Goal: Transaction & Acquisition: Obtain resource

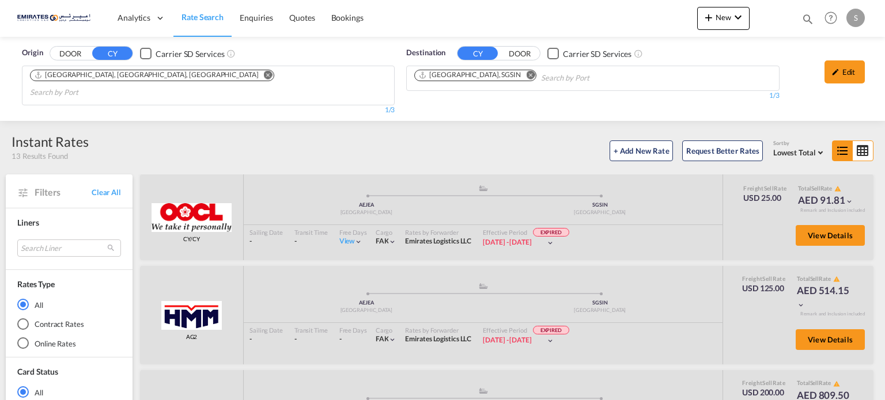
click at [526, 71] on md-icon "Remove" at bounding box center [530, 75] width 9 height 9
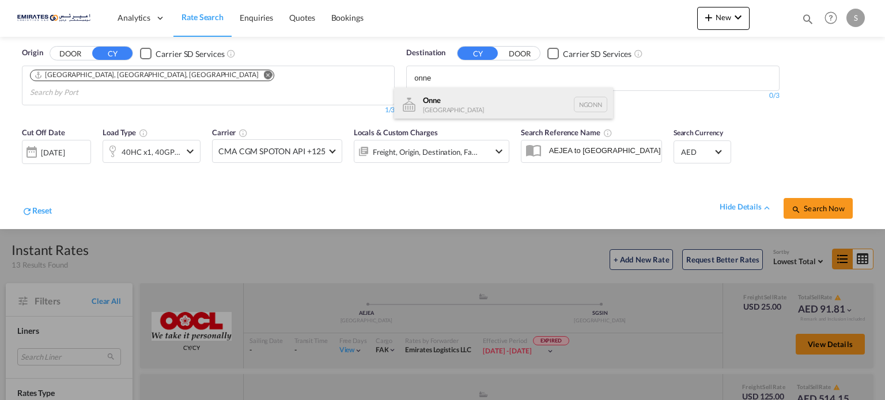
type input "onne"
click at [428, 102] on div "Onne [GEOGRAPHIC_DATA] NGONN" at bounding box center [503, 105] width 219 height 35
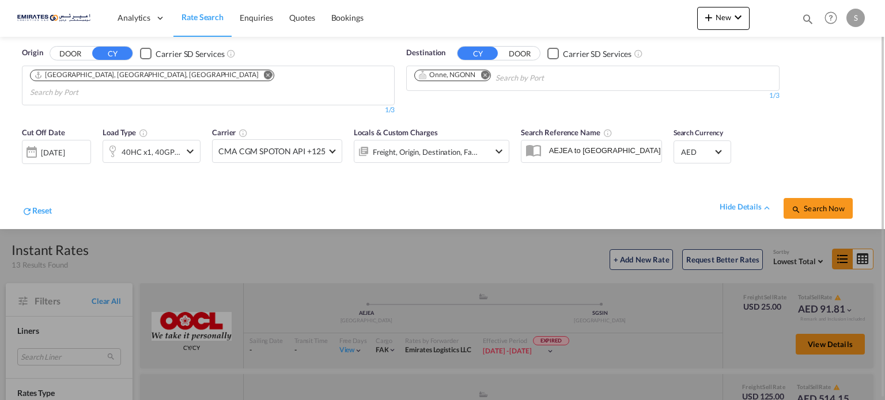
click at [52, 147] on div "[DATE]" at bounding box center [53, 152] width 24 height 10
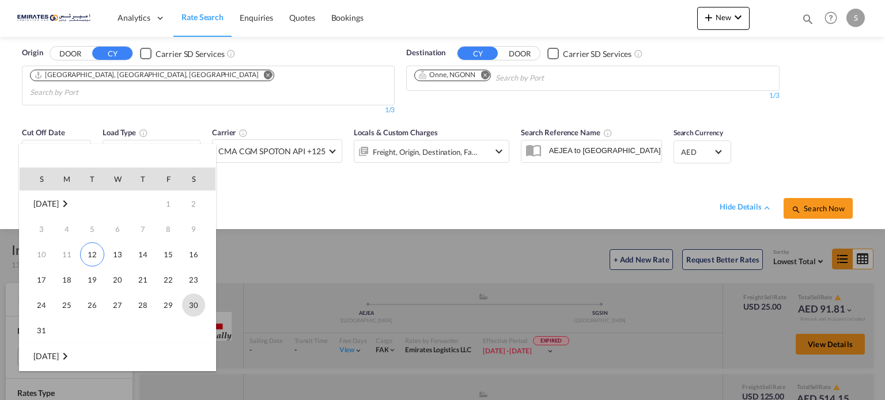
click at [189, 303] on span "30" at bounding box center [193, 305] width 23 height 23
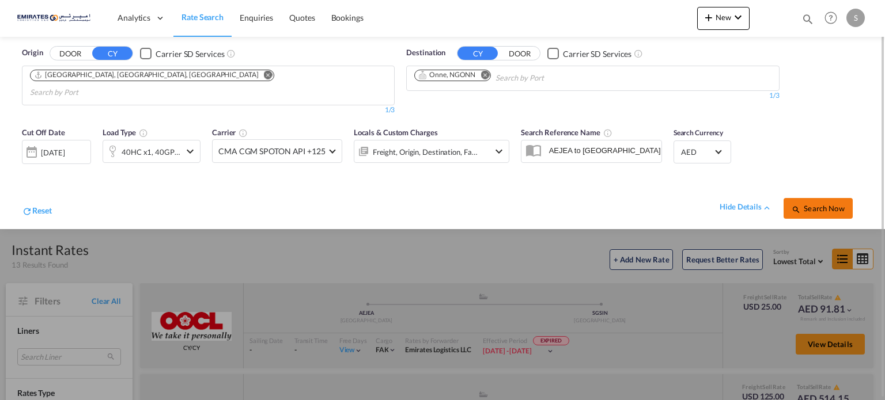
click at [795, 205] on md-icon "icon-magnify" at bounding box center [795, 209] width 9 height 9
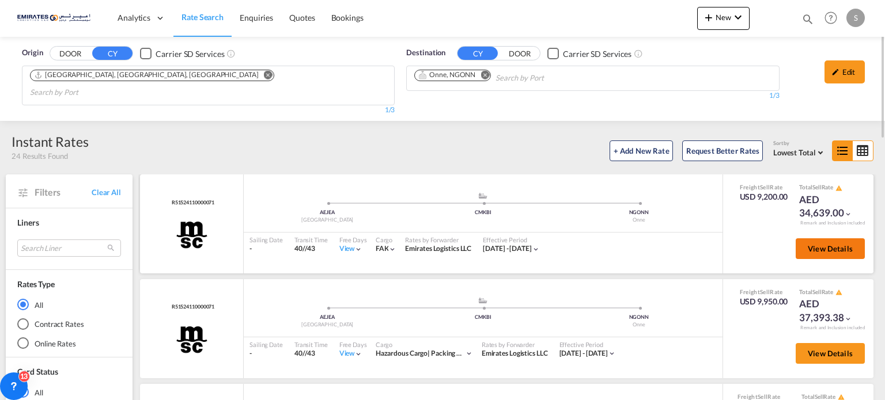
click at [809, 244] on span "View Details" at bounding box center [829, 248] width 45 height 9
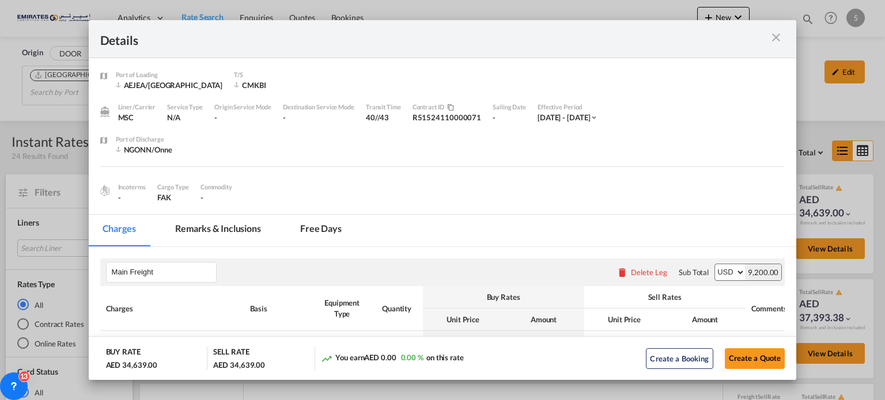
scroll to position [173, 0]
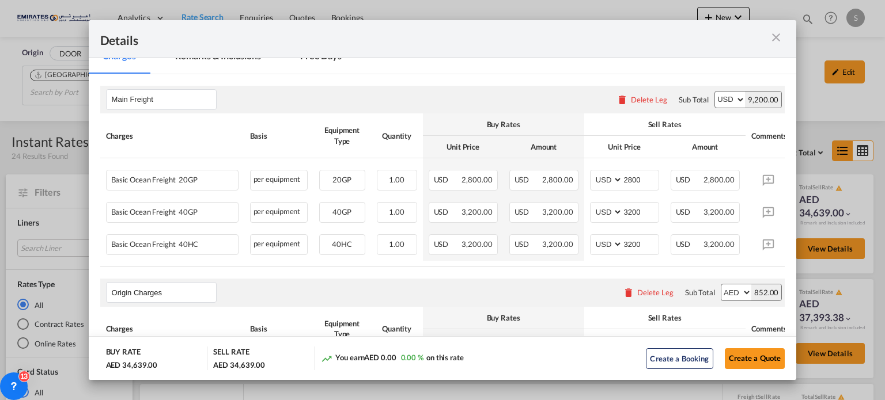
click at [774, 36] on md-icon "icon-close m-3 fg-AAA8AD cursor" at bounding box center [776, 38] width 14 height 14
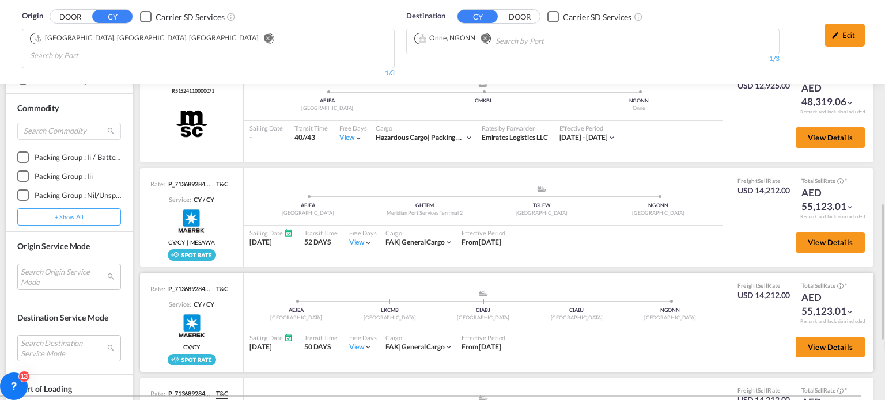
scroll to position [767, 0]
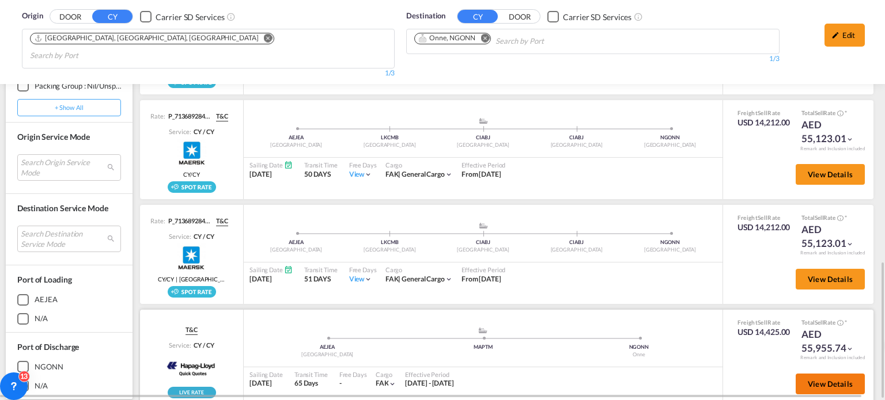
click at [795, 374] on button "View Details" at bounding box center [829, 384] width 69 height 21
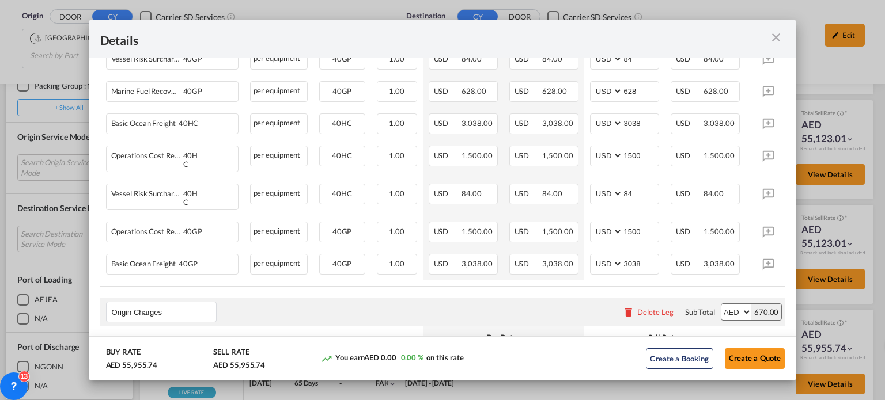
scroll to position [749, 0]
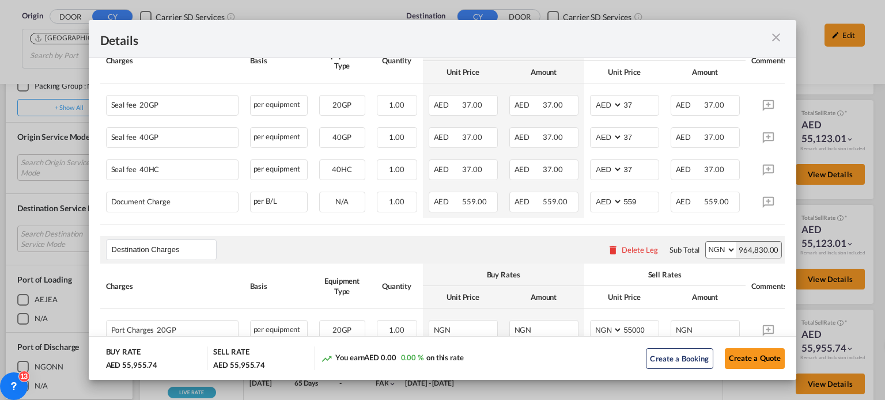
click at [777, 36] on md-icon "icon-close m-3 fg-AAA8AD cursor" at bounding box center [776, 38] width 14 height 14
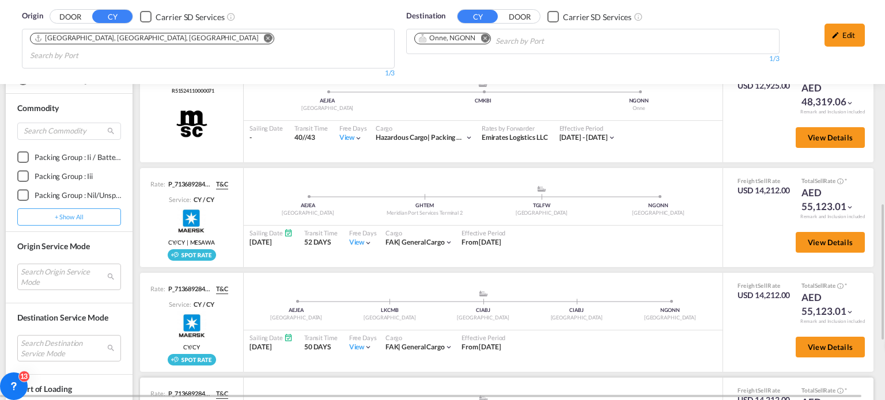
scroll to position [306, 0]
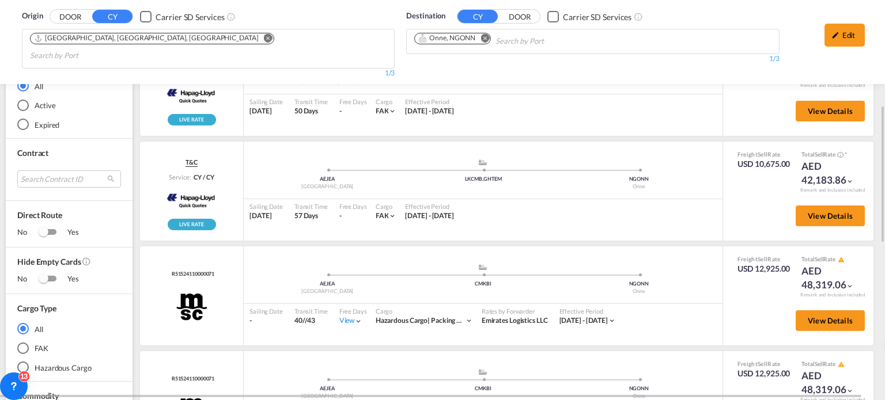
click at [488, 41] on button "Remove" at bounding box center [481, 39] width 17 height 12
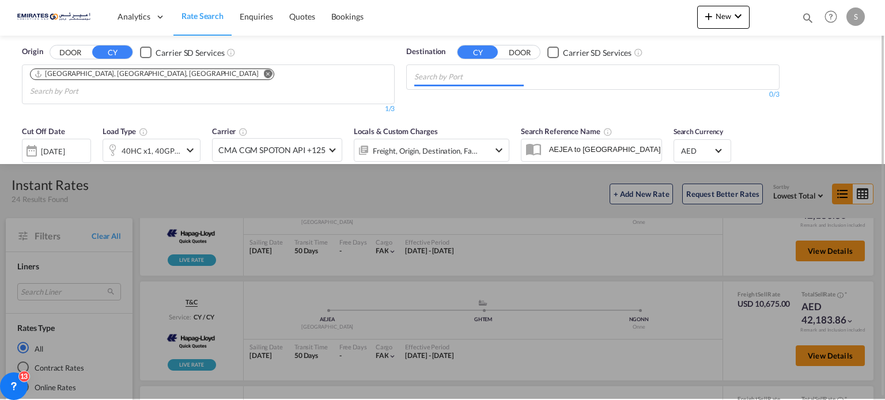
scroll to position [0, 0]
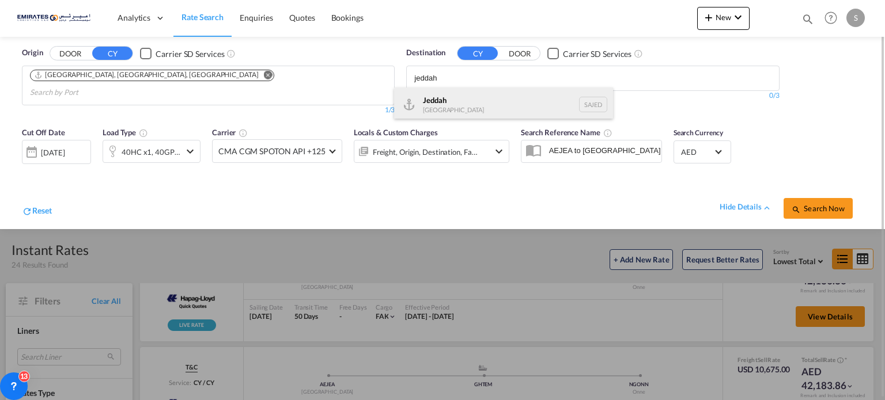
type input "jeddah"
click at [431, 103] on div "Jeddah [GEOGRAPHIC_DATA] SAJED" at bounding box center [503, 105] width 219 height 35
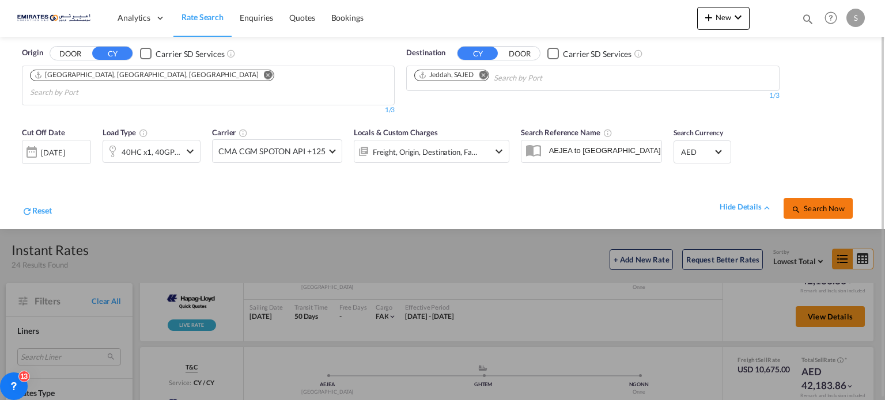
click at [811, 204] on span "Search Now" at bounding box center [817, 208] width 52 height 9
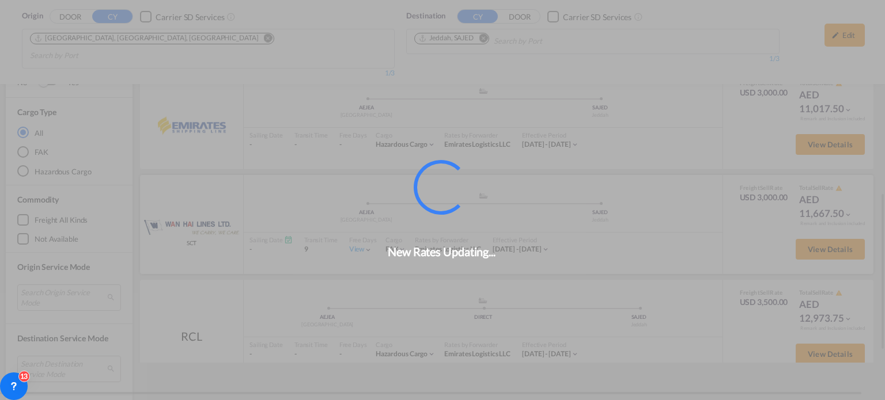
scroll to position [500, 0]
